Goal: Task Accomplishment & Management: Use online tool/utility

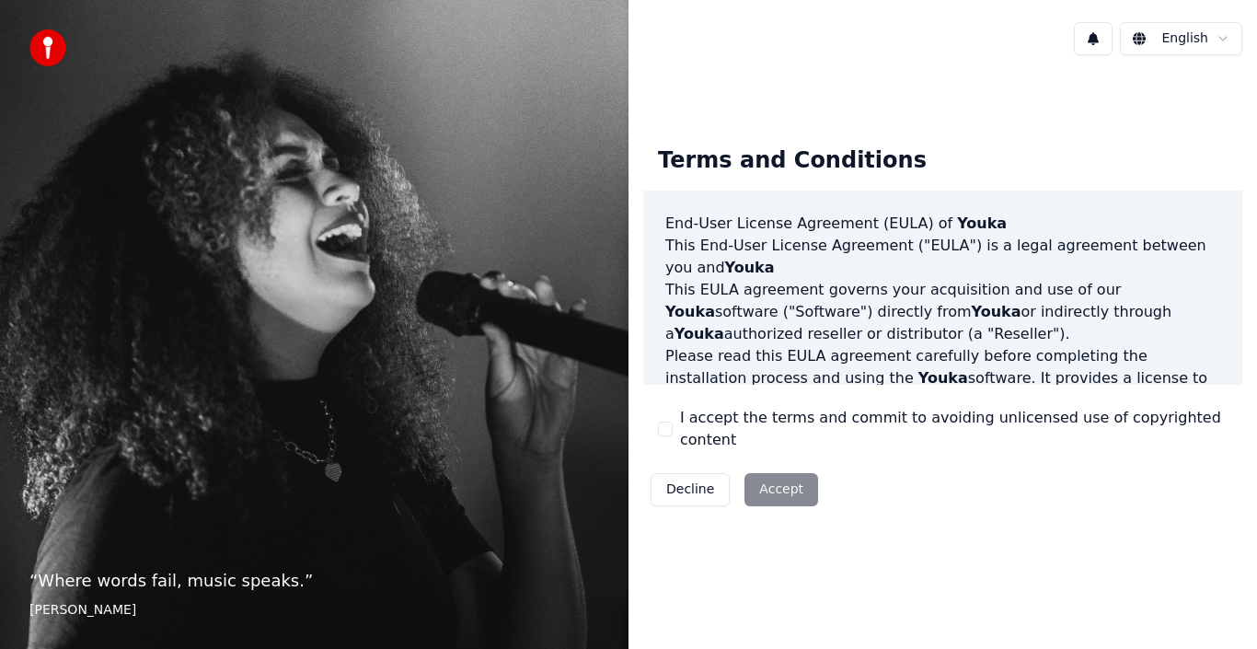
click at [665, 431] on button "I accept the terms and commit to avoiding unlicensed use of copyrighted content" at bounding box center [665, 428] width 15 height 15
click at [663, 429] on button "I accept the terms and commit to avoiding unlicensed use of copyrighted content" at bounding box center [665, 428] width 15 height 15
click at [765, 475] on button "Accept" at bounding box center [781, 489] width 74 height 33
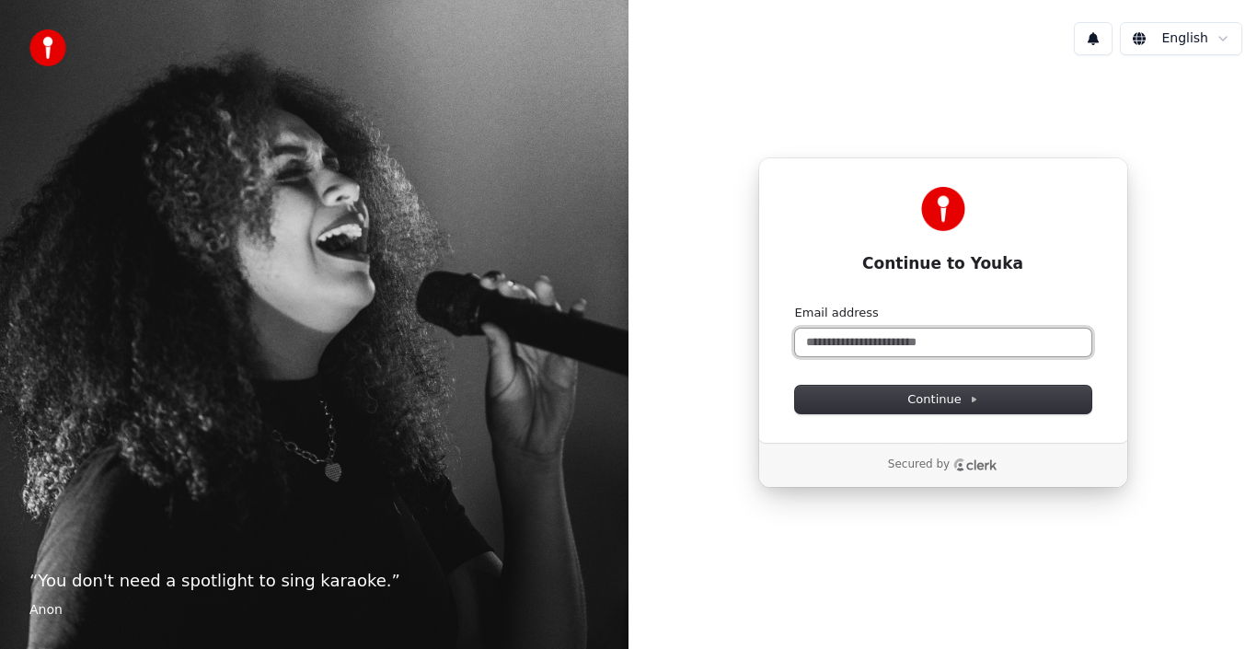
click at [854, 336] on input "Email address" at bounding box center [943, 343] width 296 height 28
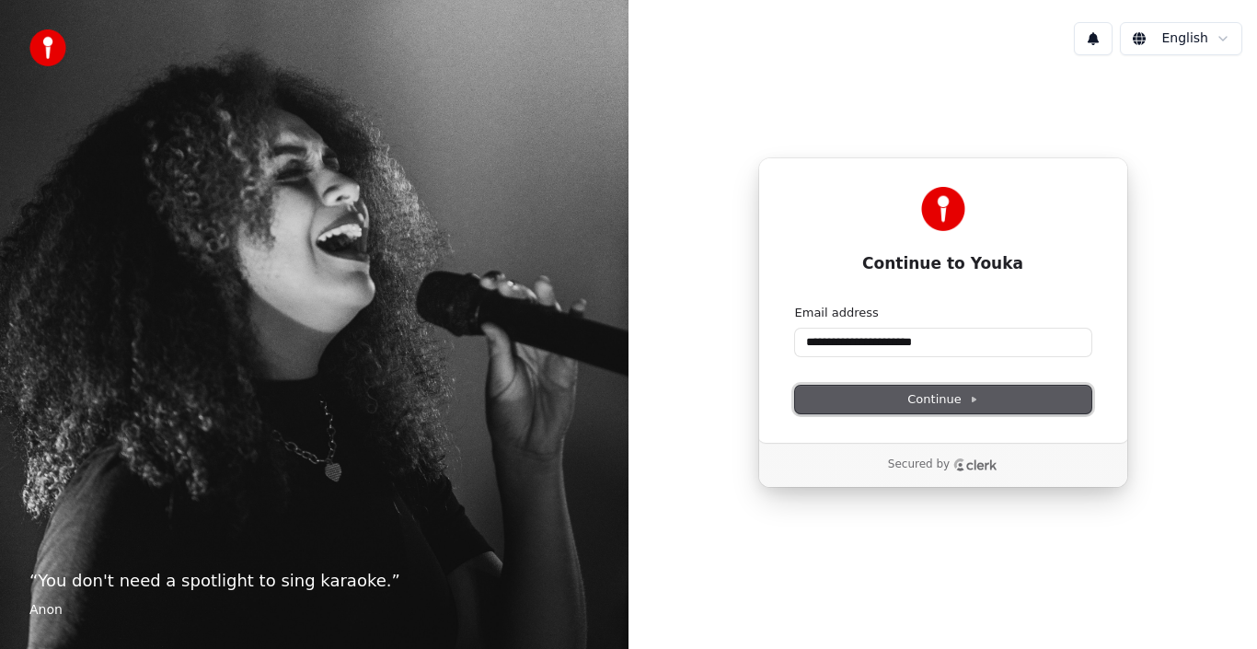
click at [877, 398] on button "Continue" at bounding box center [943, 400] width 296 height 28
click at [924, 398] on span "Continue" at bounding box center [942, 399] width 70 height 17
click at [963, 395] on span "Continue" at bounding box center [942, 399] width 70 height 17
click at [926, 340] on input "**********" at bounding box center [943, 343] width 296 height 28
click at [945, 399] on span "Continue" at bounding box center [942, 399] width 70 height 17
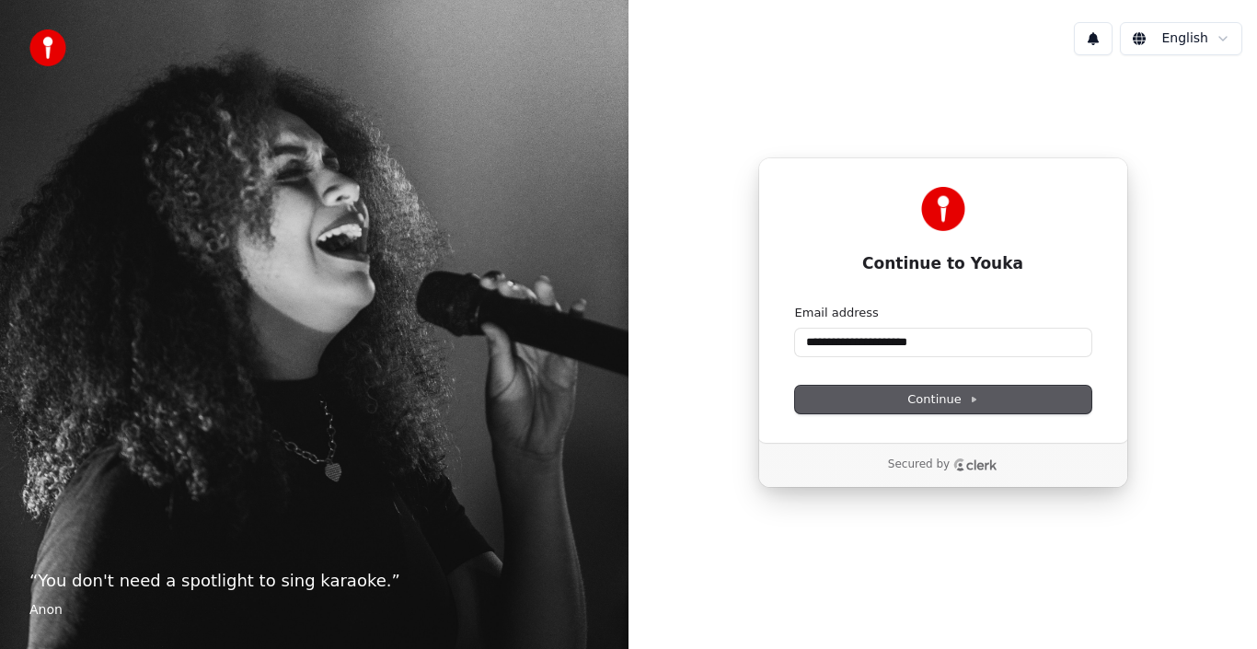
type input "**********"
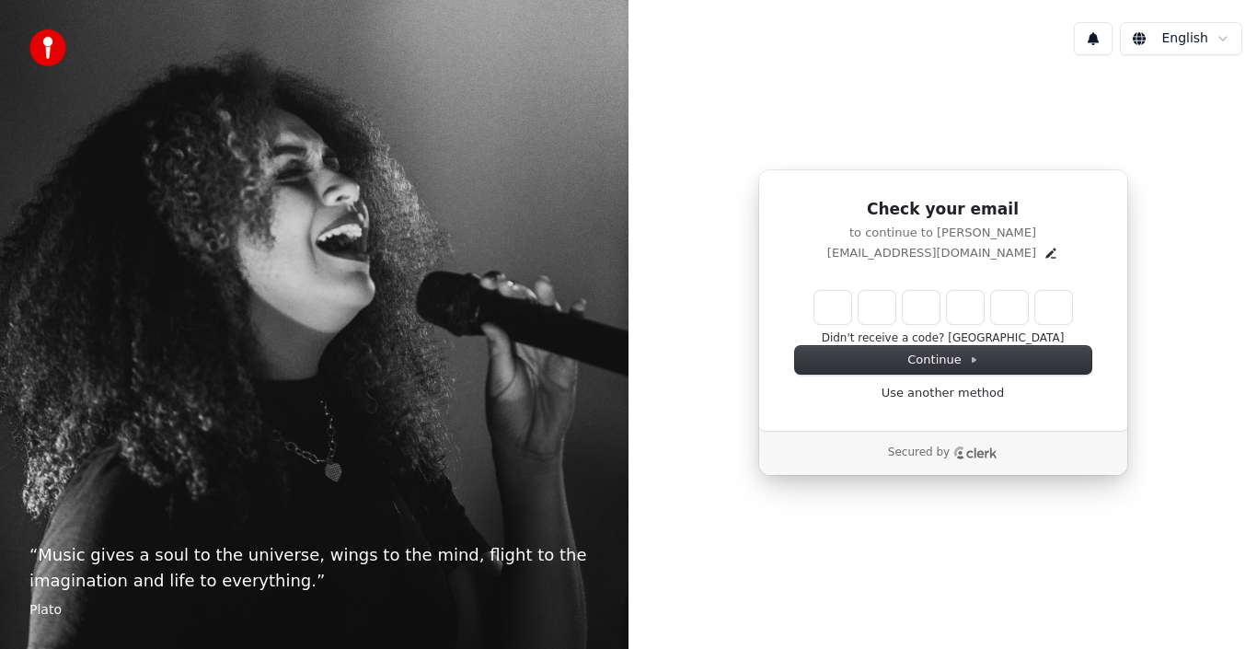
click at [826, 313] on input "Enter verification code" at bounding box center [943, 307] width 258 height 33
type input "******"
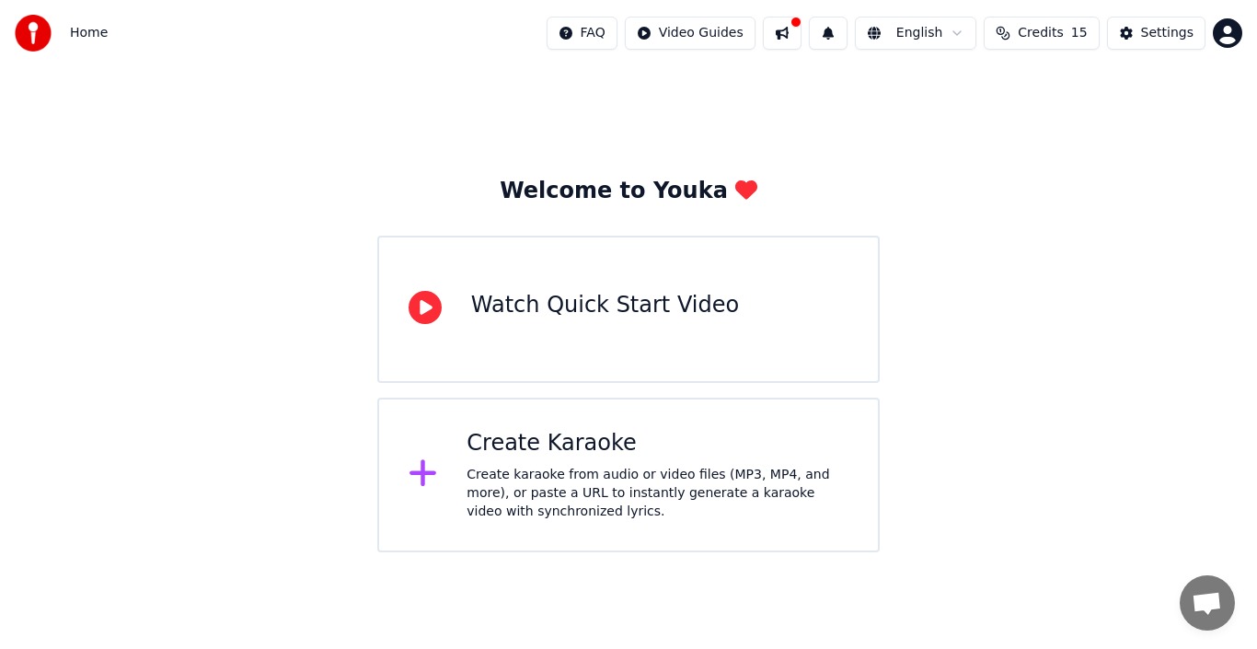
click at [628, 325] on div "Watch Quick Start Video" at bounding box center [605, 309] width 268 height 37
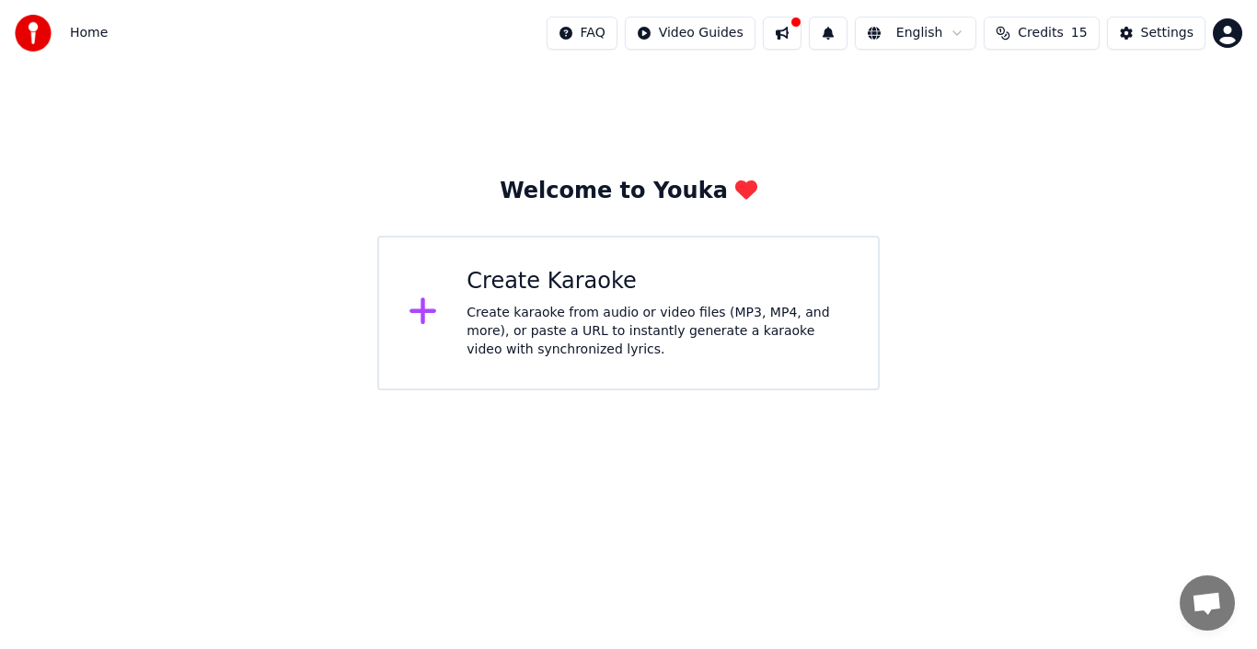
click at [592, 324] on div "Create karaoke from audio or video files (MP3, MP4, and more), or paste a URL t…" at bounding box center [658, 331] width 382 height 55
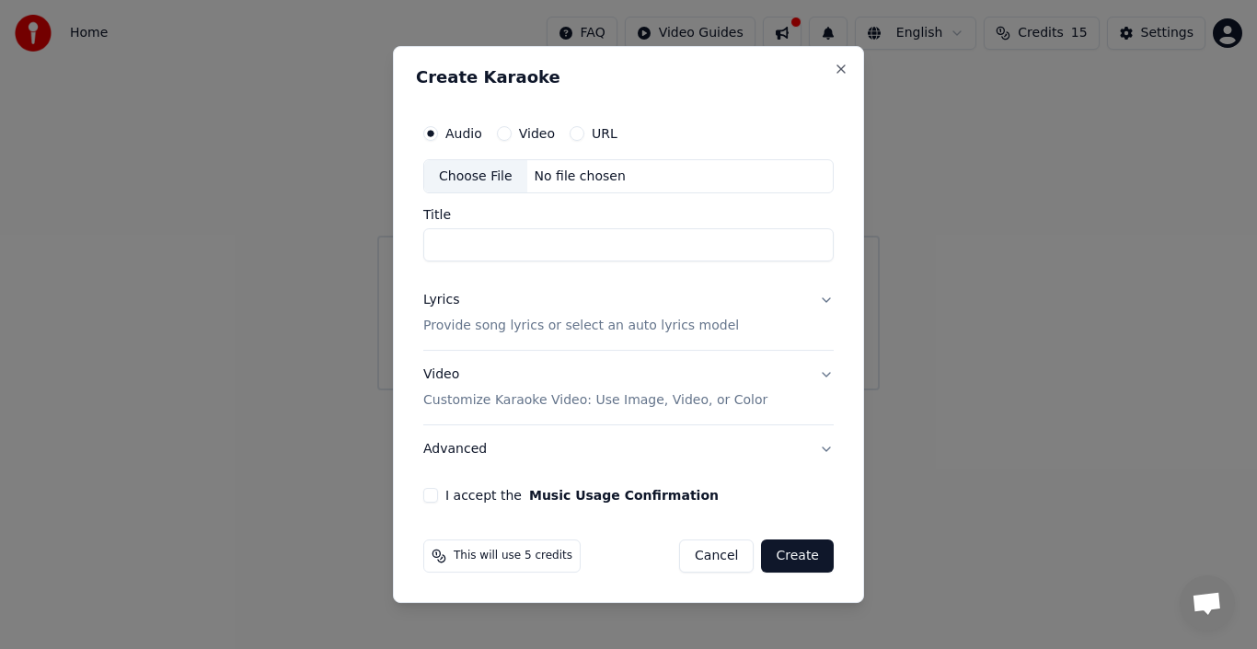
click at [571, 134] on button "URL" at bounding box center [577, 133] width 15 height 15
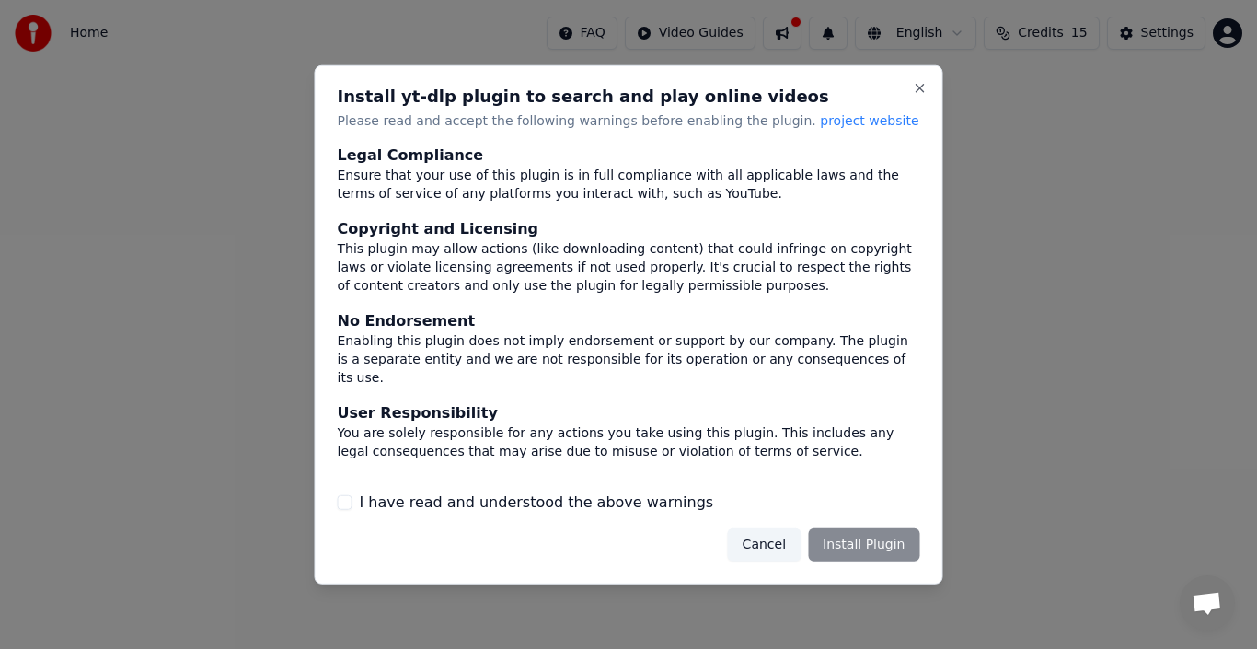
click at [820, 122] on span "project website" at bounding box center [869, 119] width 98 height 15
click at [767, 543] on button "Cancel" at bounding box center [764, 544] width 73 height 33
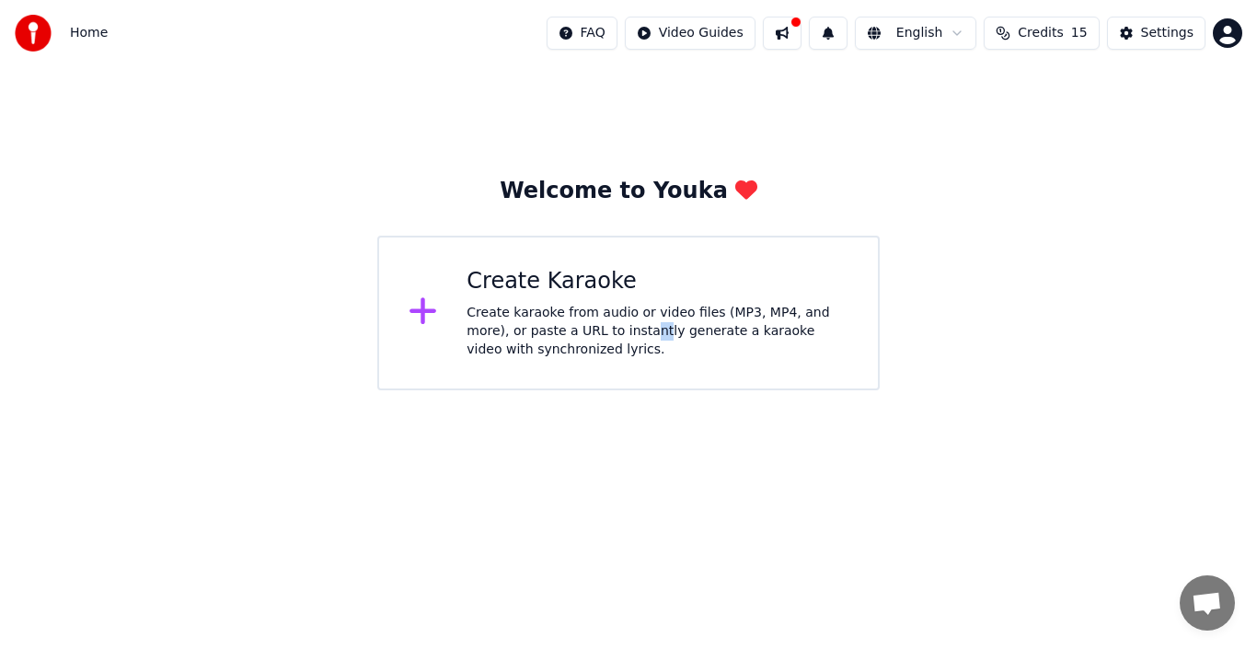
drag, startPoint x: 591, startPoint y: 334, endPoint x: 576, endPoint y: 332, distance: 14.8
click at [576, 332] on div "Create karaoke from audio or video files (MP3, MP4, and more), or paste a URL t…" at bounding box center [658, 331] width 382 height 55
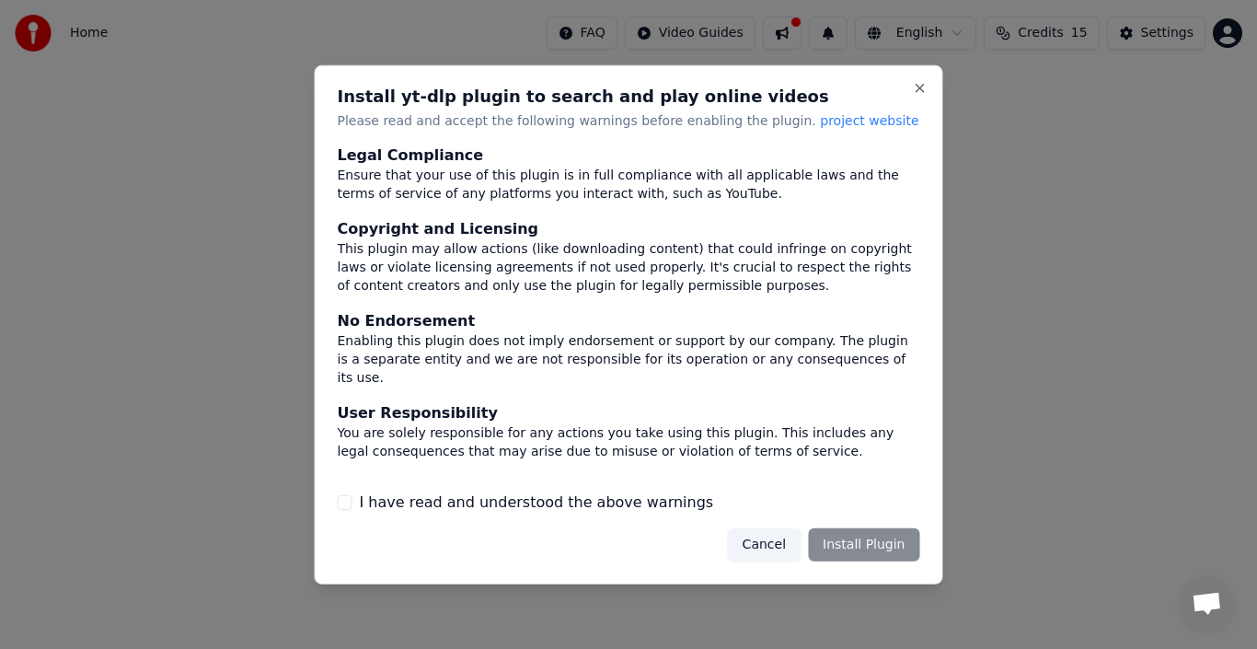
click at [64, 32] on div at bounding box center [628, 324] width 1257 height 649
click at [35, 42] on div at bounding box center [628, 324] width 1257 height 649
click at [919, 87] on button "Close" at bounding box center [920, 87] width 15 height 15
click at [775, 544] on button "Cancel" at bounding box center [764, 544] width 73 height 33
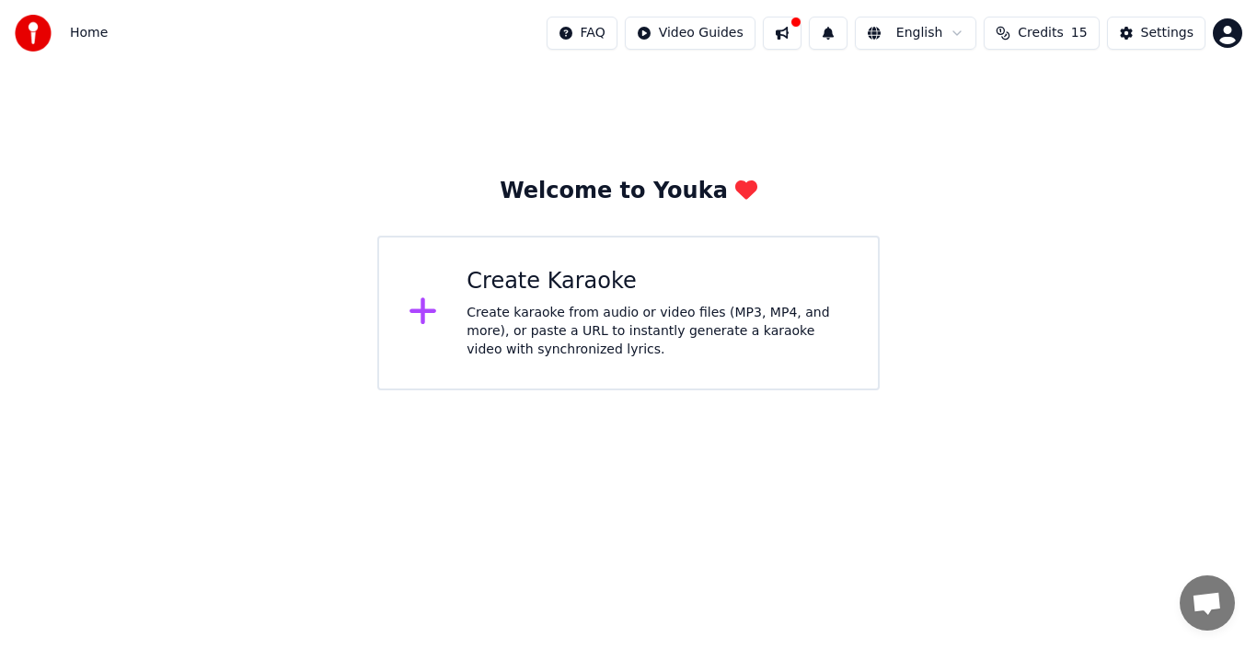
click at [697, 32] on html "Home FAQ Video Guides English Credits 15 Settings Welcome to Youka Create Karao…" at bounding box center [628, 195] width 1257 height 390
click at [697, 72] on div "Quick Start Guide" at bounding box center [717, 72] width 129 height 29
click at [606, 331] on div "Create karaoke from audio or video files (MP3, MP4, and more), or paste a URL t…" at bounding box center [658, 331] width 382 height 55
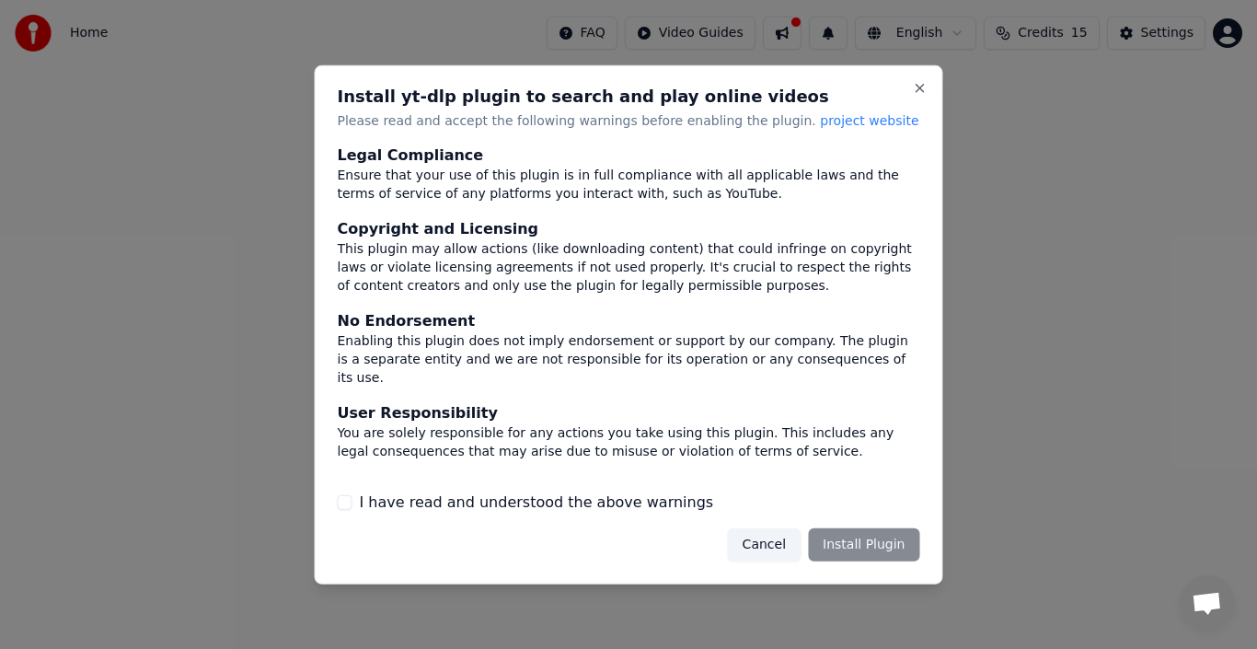
click at [867, 543] on div "Cancel Install Plugin" at bounding box center [824, 544] width 192 height 33
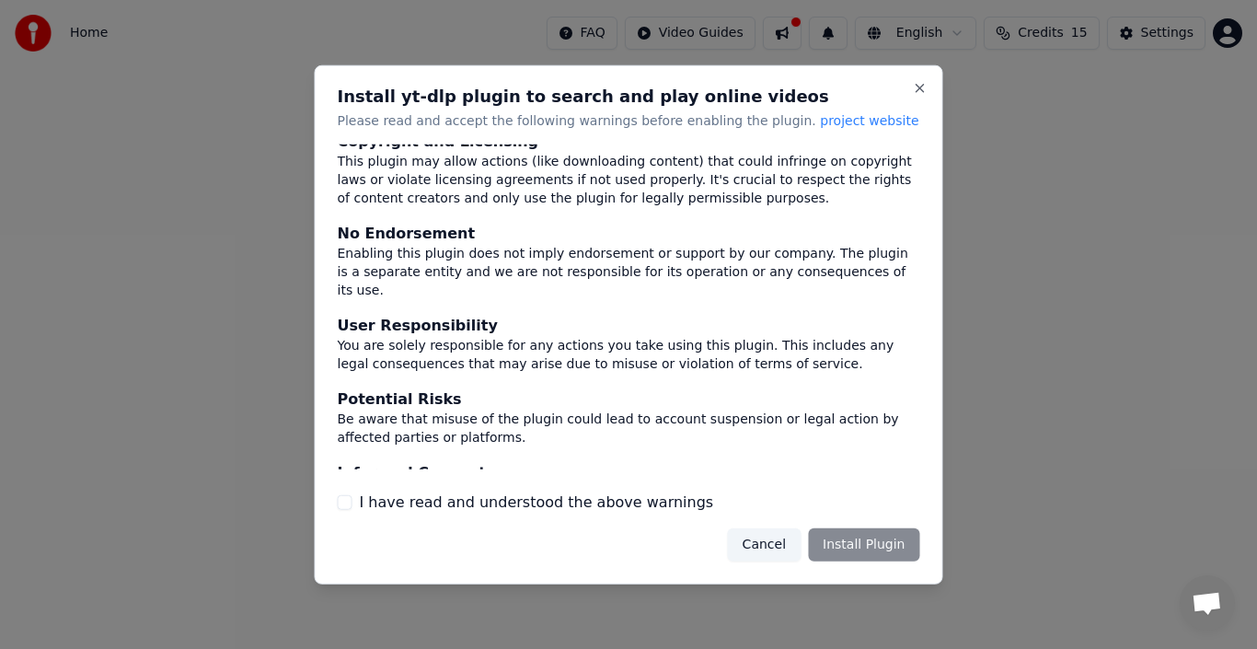
scroll to position [121, 0]
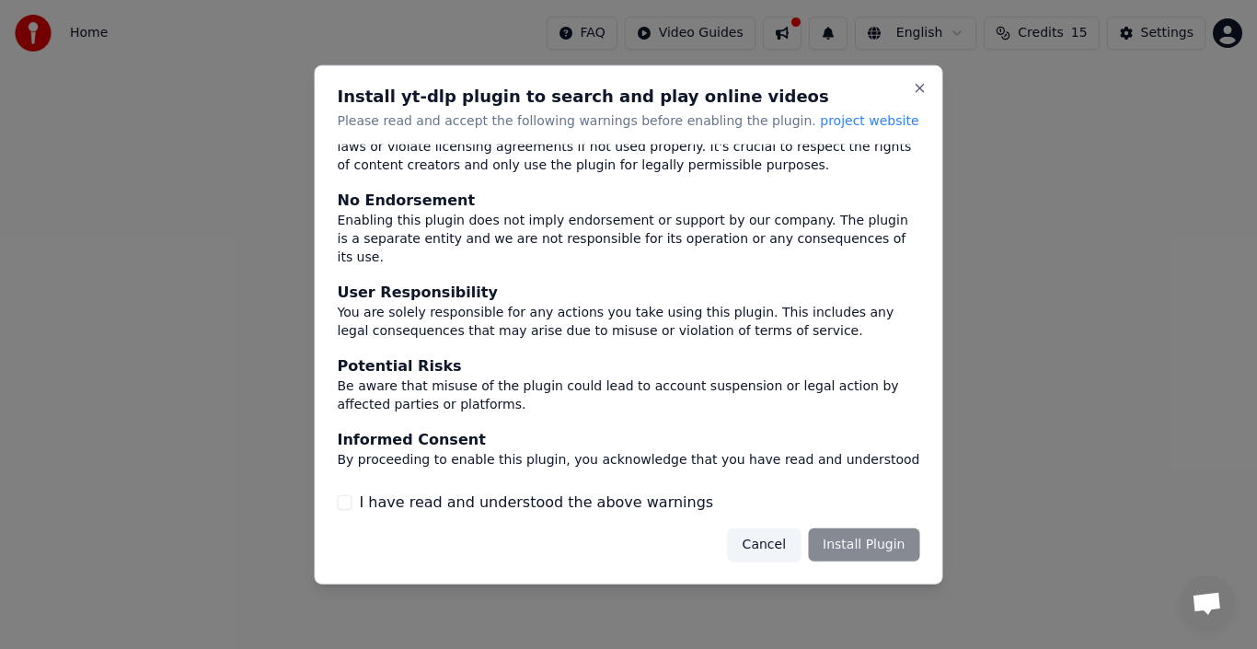
click at [345, 503] on button "I have read and understood the above warnings" at bounding box center [345, 502] width 15 height 15
click at [867, 548] on button "Install Plugin" at bounding box center [863, 544] width 111 height 33
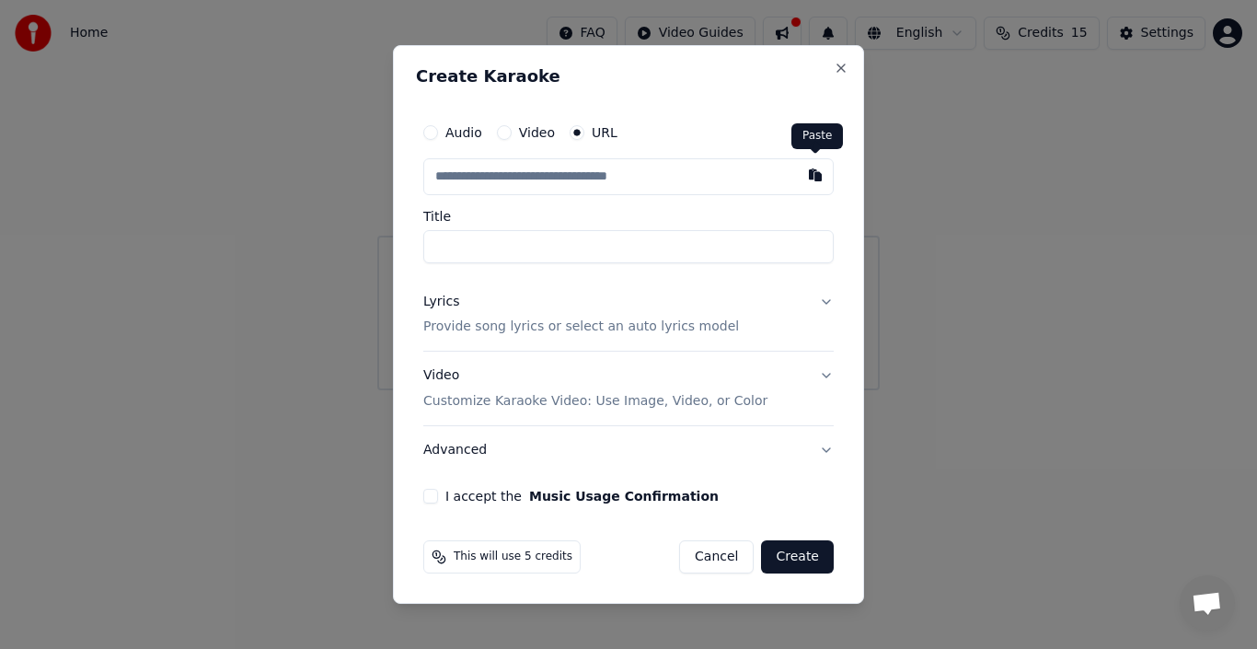
click at [813, 173] on button "button" at bounding box center [815, 174] width 37 height 33
type input "**********"
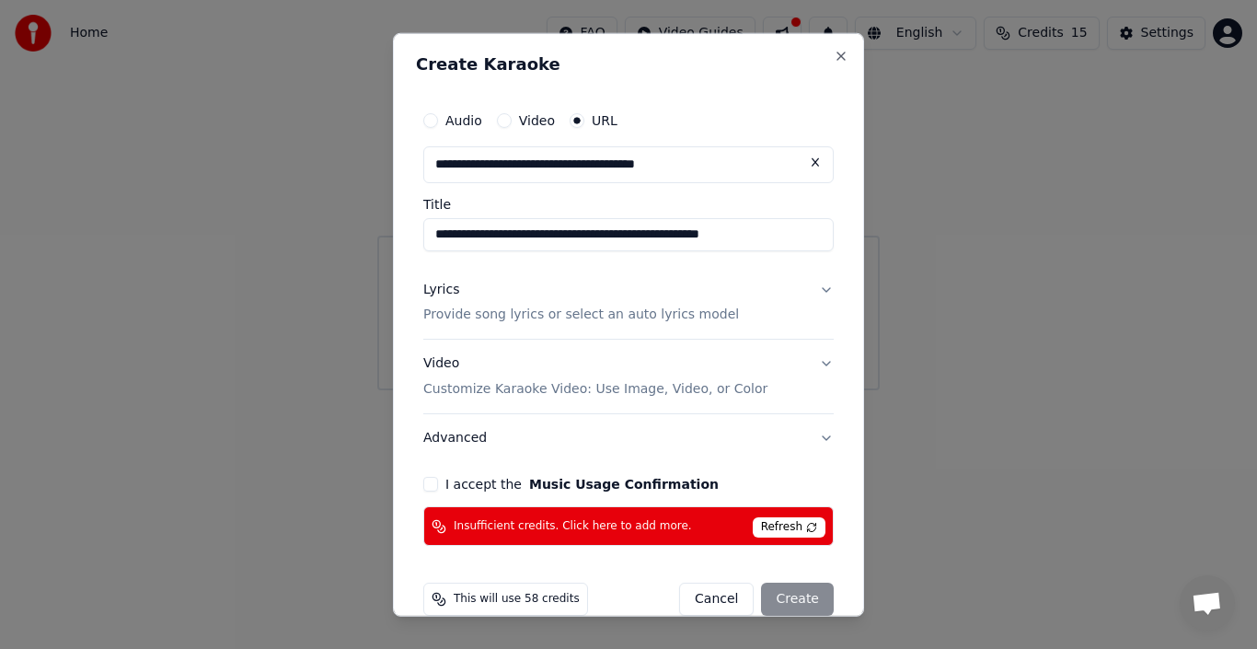
click at [430, 483] on button "I accept the Music Usage Confirmation" at bounding box center [430, 484] width 15 height 15
click at [430, 119] on button "Audio" at bounding box center [430, 119] width 15 height 15
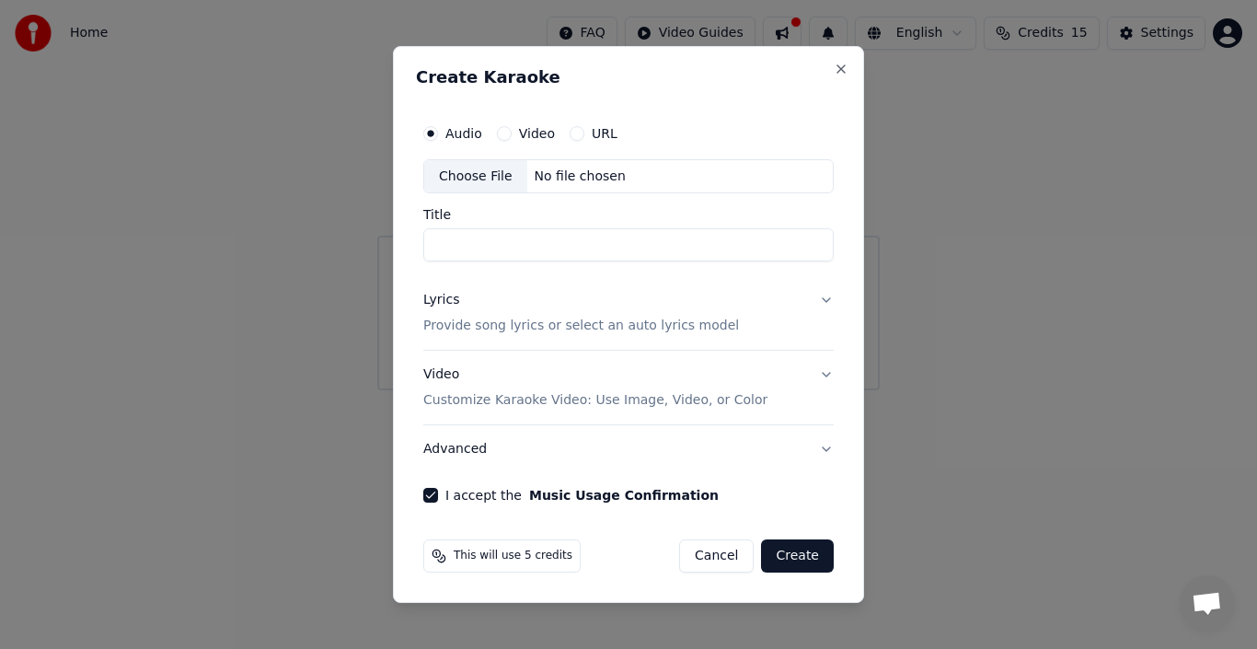
click at [479, 175] on div "Choose File" at bounding box center [475, 176] width 103 height 33
type input "********"
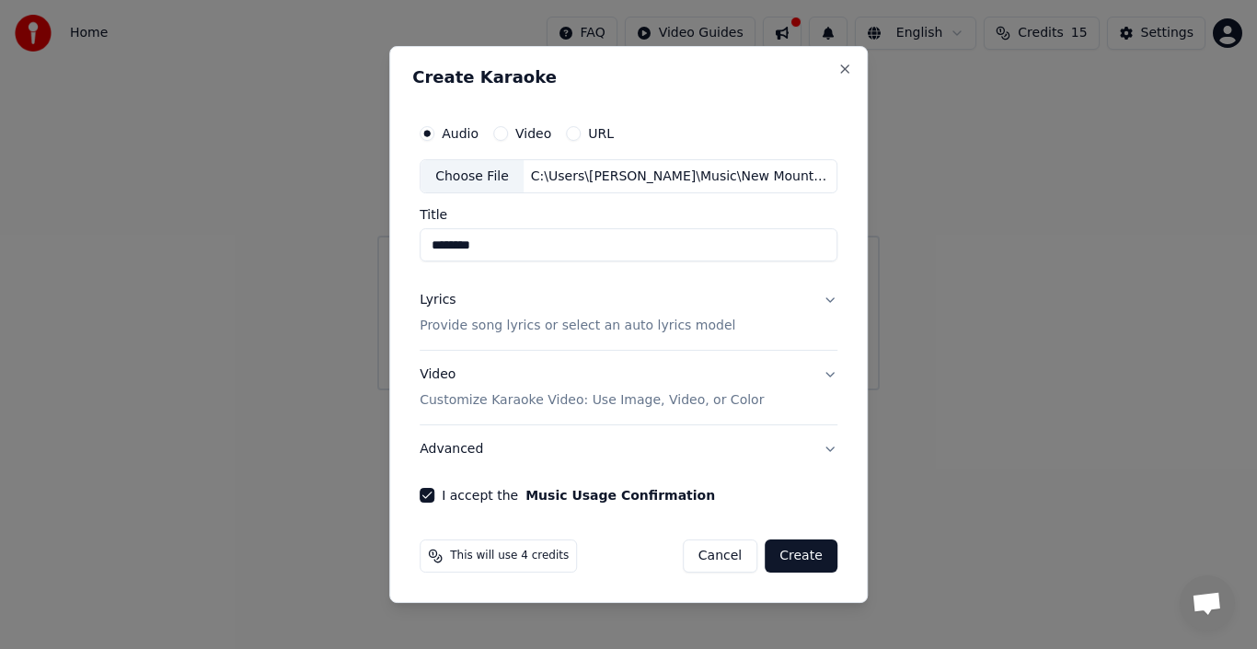
click at [803, 554] on button "Create" at bounding box center [801, 555] width 73 height 33
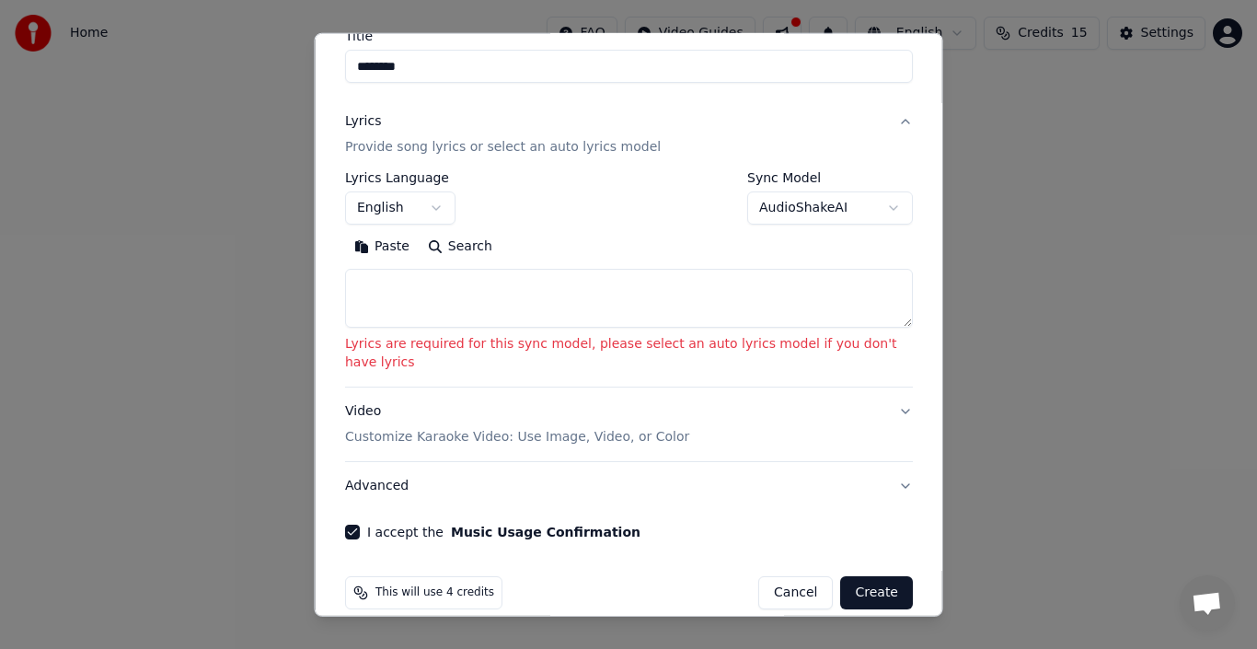
scroll to position [170, 0]
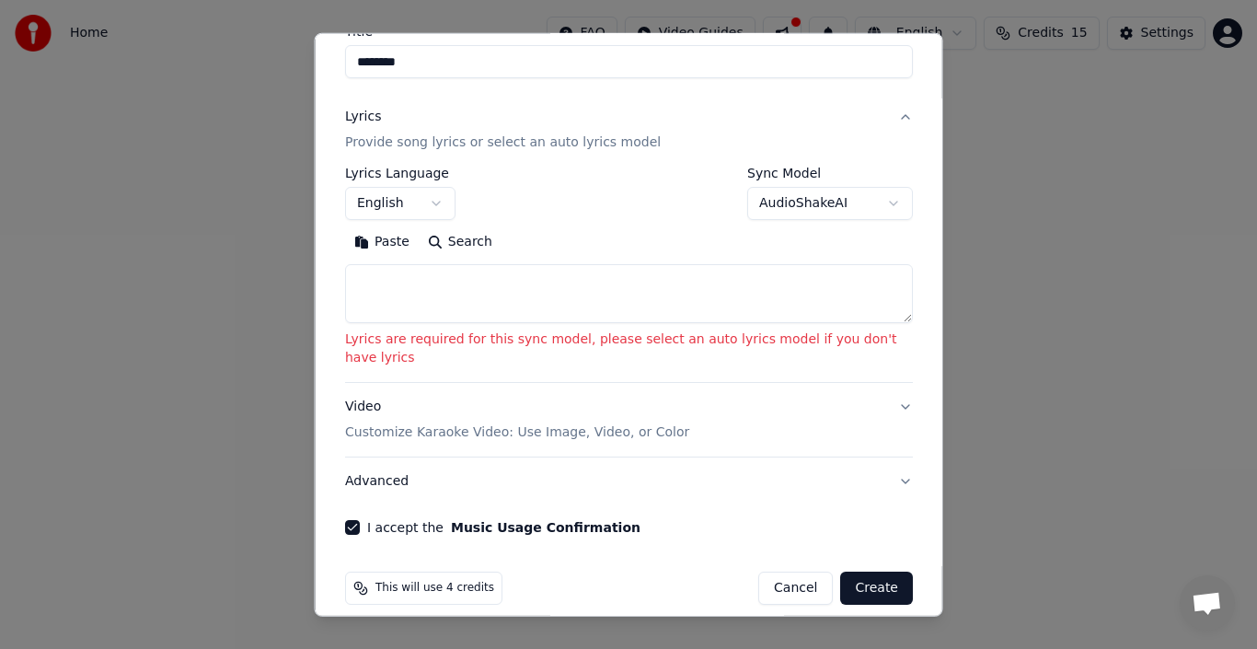
click at [861, 571] on button "Create" at bounding box center [876, 587] width 73 height 33
click at [851, 571] on button "Create" at bounding box center [876, 587] width 73 height 33
click at [790, 571] on button "Cancel" at bounding box center [795, 587] width 75 height 33
select select
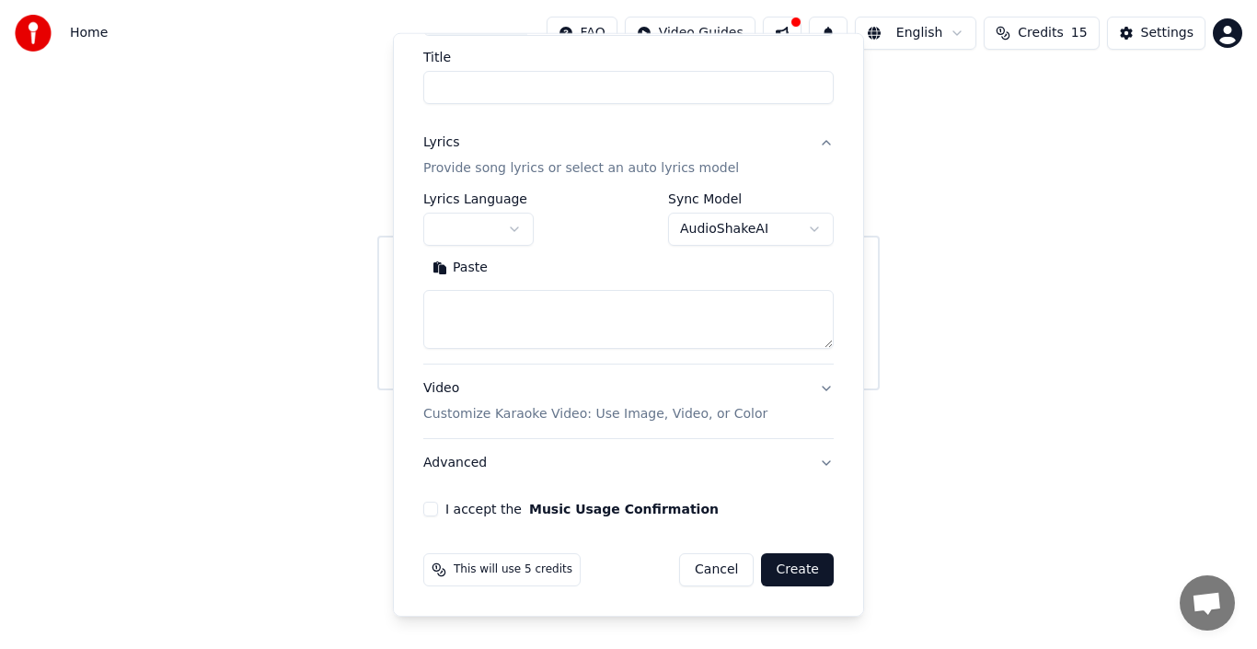
scroll to position [0, 0]
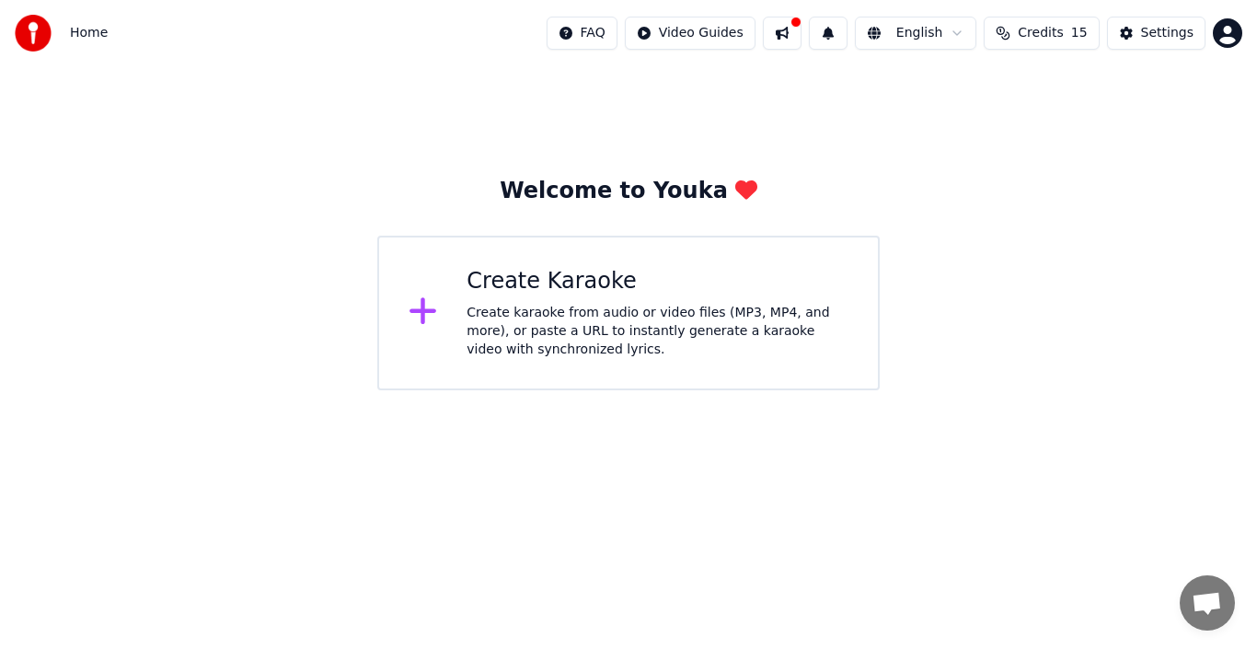
click at [640, 319] on div "Create karaoke from audio or video files (MP3, MP4, and more), or paste a URL t…" at bounding box center [658, 331] width 382 height 55
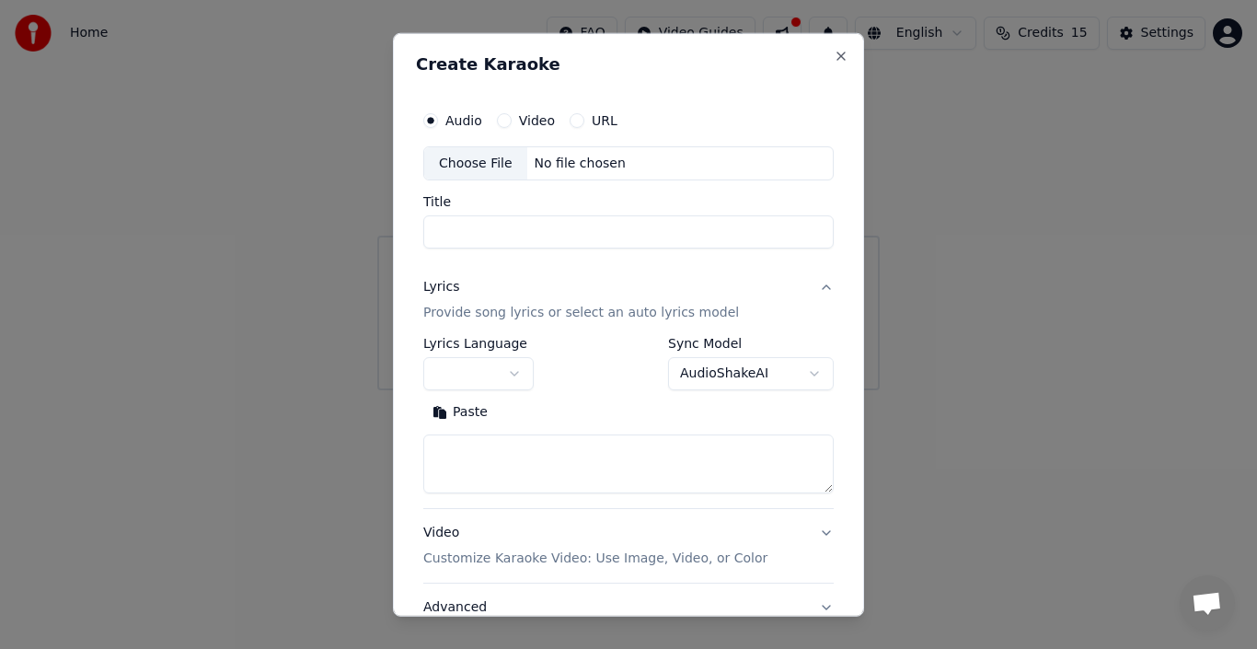
click at [474, 158] on div "Choose File" at bounding box center [475, 162] width 103 height 33
type input "**********"
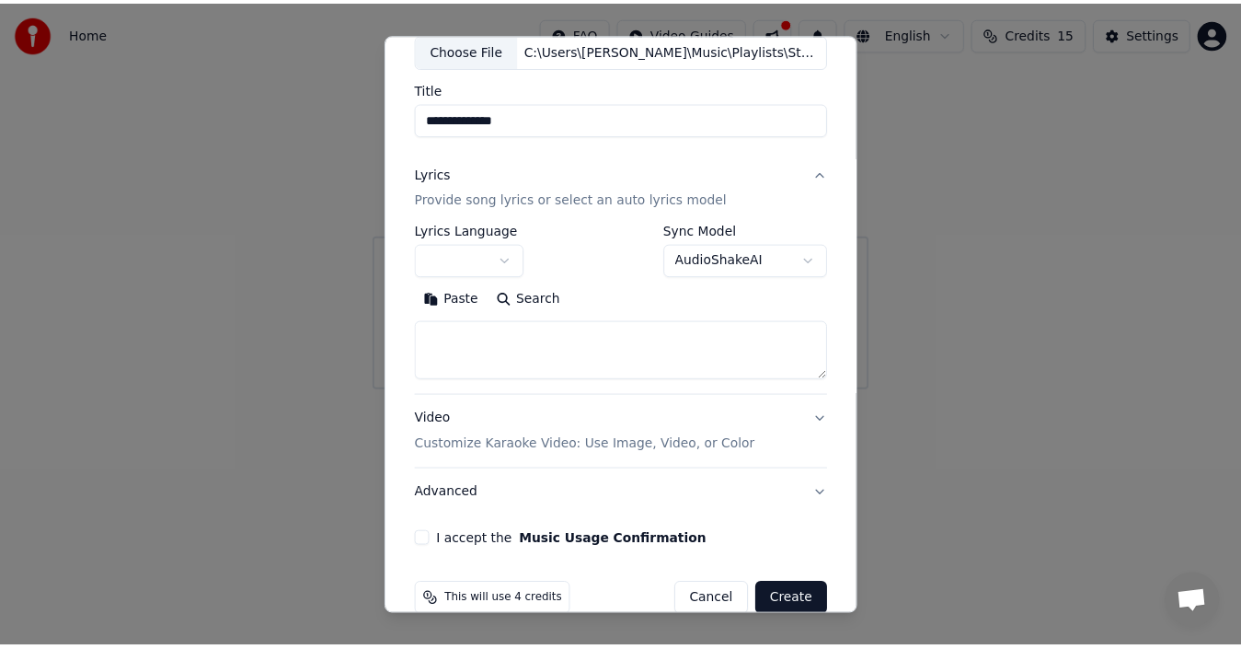
scroll to position [128, 0]
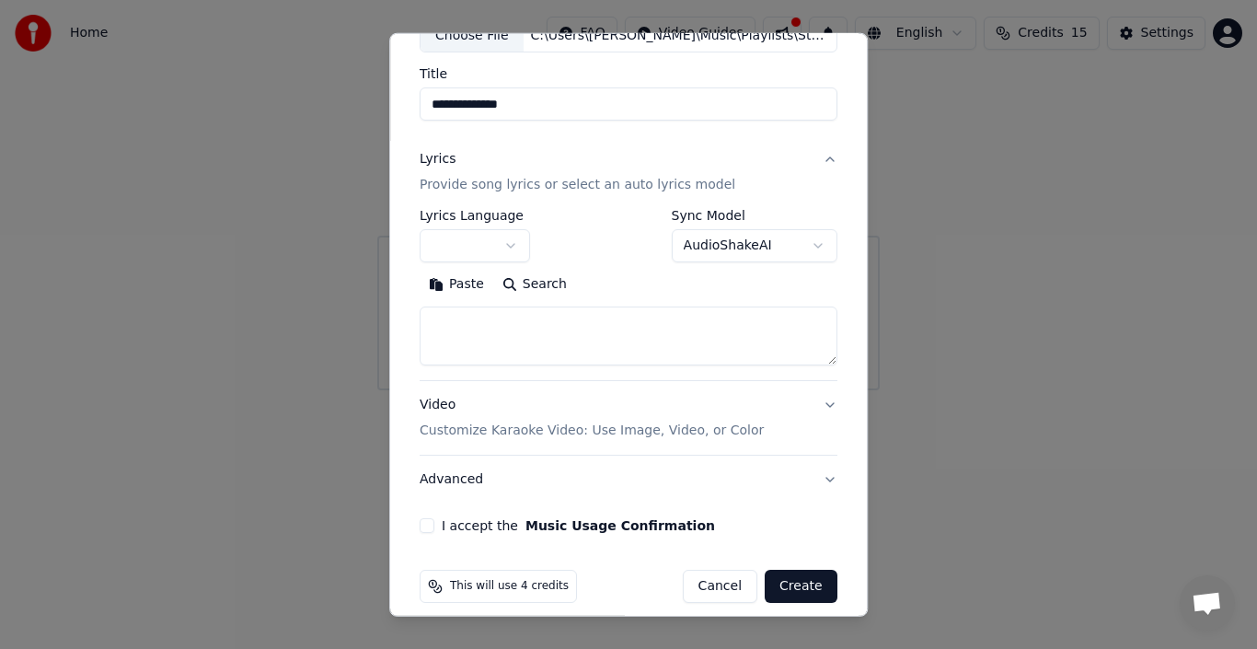
click at [424, 525] on button "I accept the Music Usage Confirmation" at bounding box center [427, 525] width 15 height 15
click at [792, 585] on button "Create" at bounding box center [801, 586] width 73 height 33
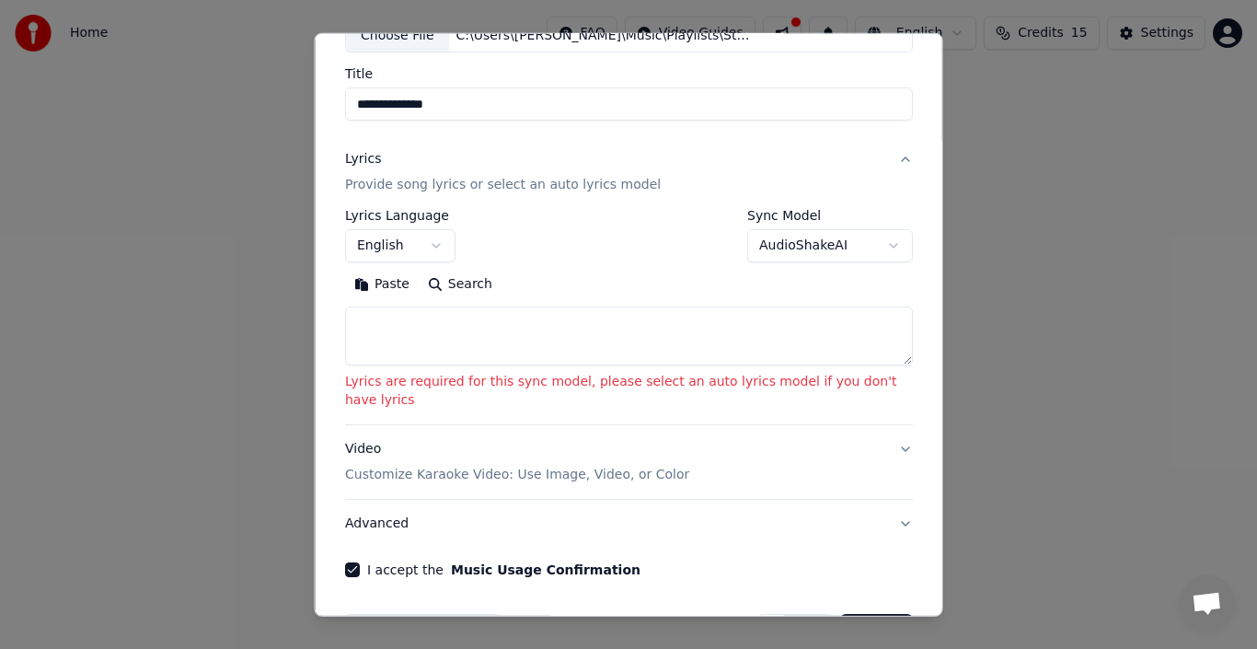
click at [466, 288] on button "Search" at bounding box center [459, 284] width 83 height 29
click at [463, 283] on button "Search" at bounding box center [459, 284] width 83 height 29
click at [412, 318] on textarea at bounding box center [629, 335] width 568 height 59
click at [871, 243] on button "AudioShakeAI" at bounding box center [830, 245] width 166 height 33
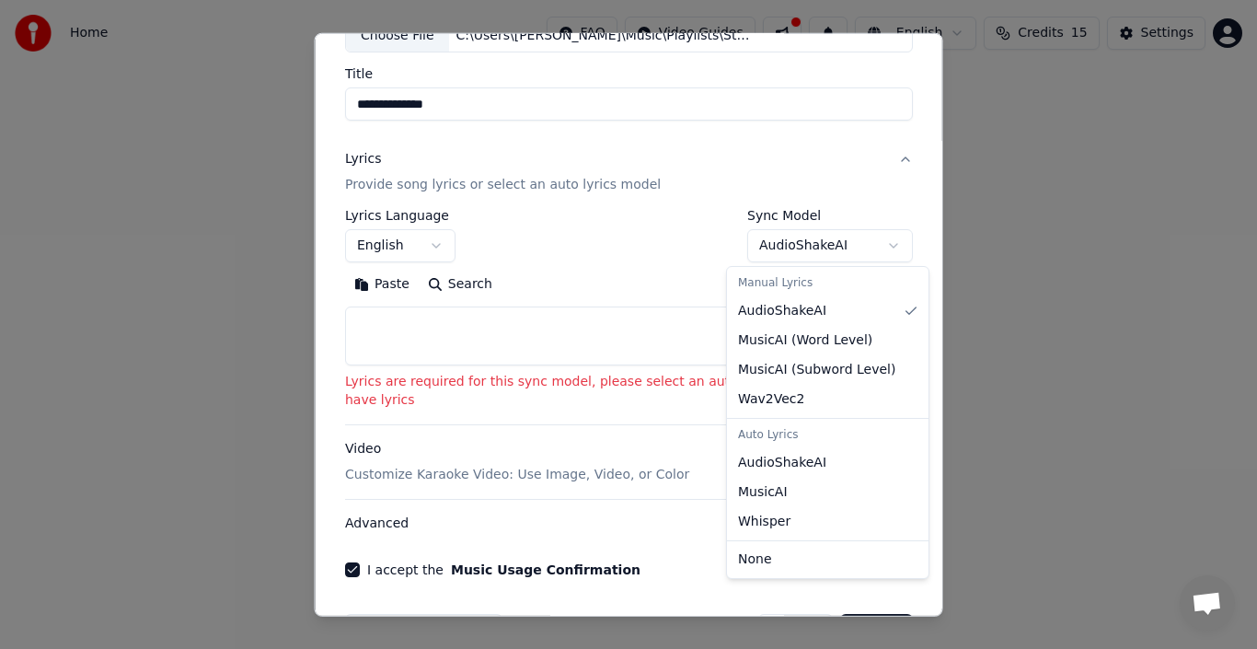
click at [811, 156] on div at bounding box center [628, 324] width 1257 height 649
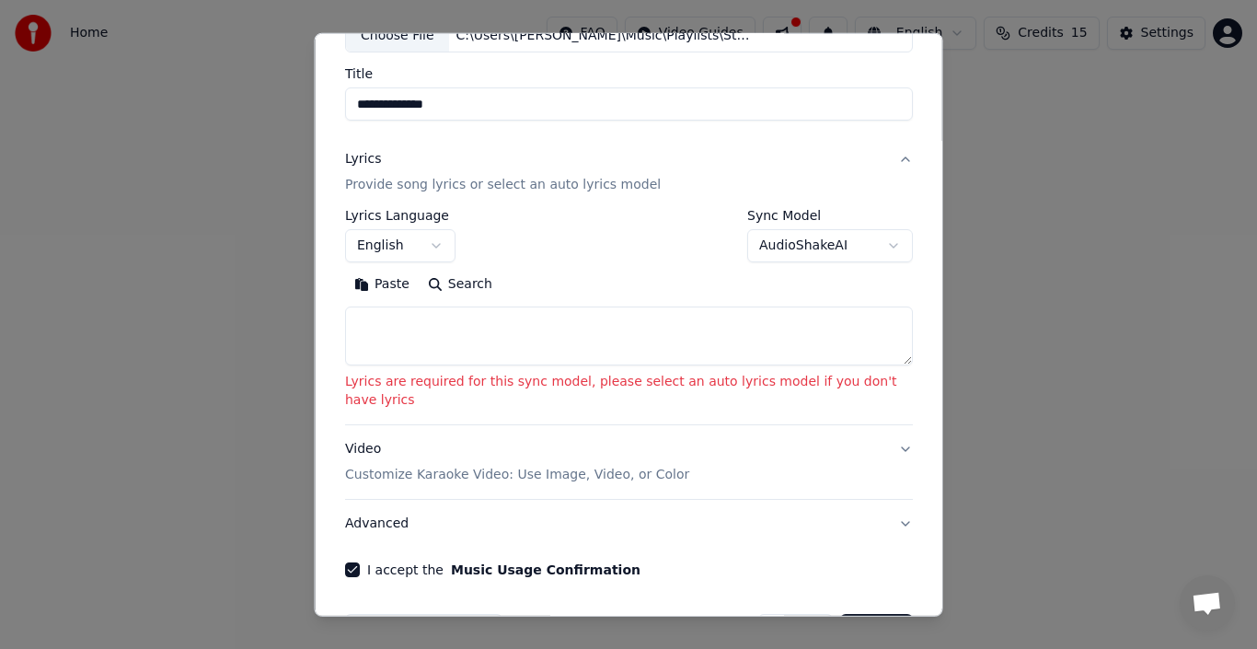
click at [386, 102] on input "**********" at bounding box center [629, 103] width 568 height 33
click button "Paste" at bounding box center [382, 284] width 74 height 29
